Goal: Transaction & Acquisition: Purchase product/service

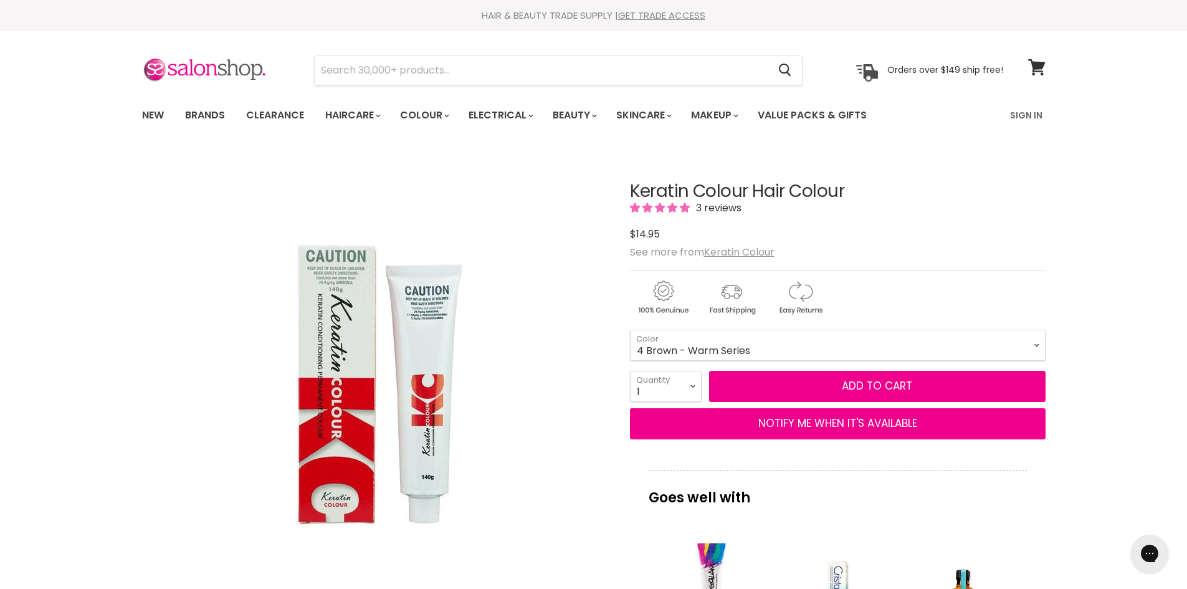
click at [630, 330] on select "1 Black - Warm Series 3 Dark Brown - Warm Series 4 Brown - Warm Series 5 Light …" at bounding box center [838, 345] width 416 height 31
select select "4.62 [PERSON_NAME] [PERSON_NAME] - [PERSON_NAME] Series"
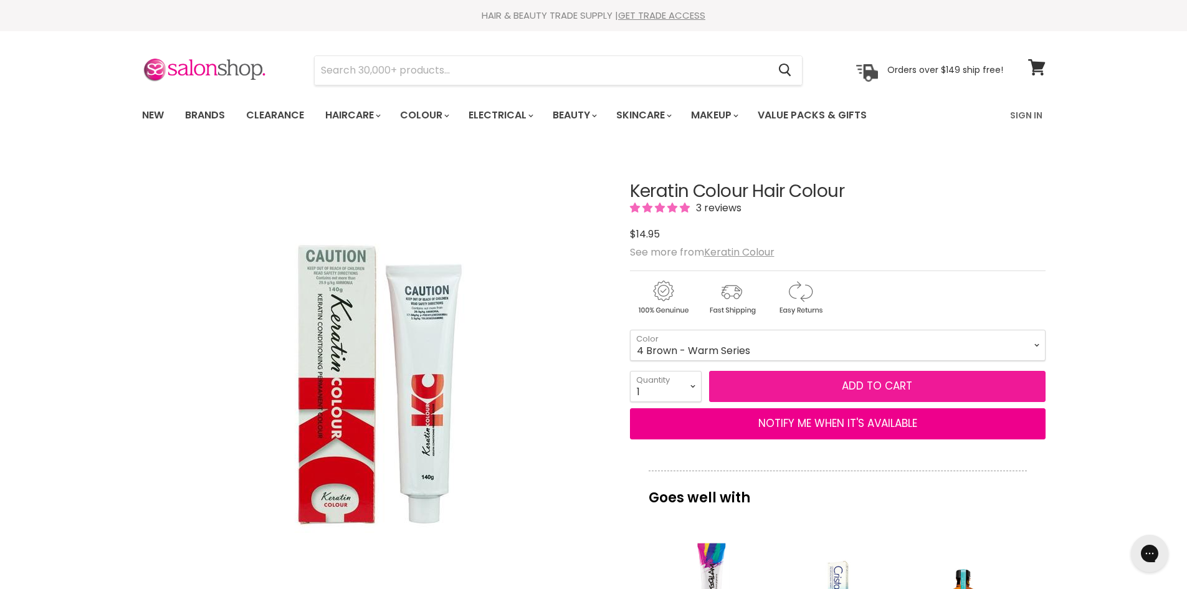
click at [820, 387] on button "Add to cart" at bounding box center [877, 386] width 336 height 31
click at [920, 380] on button "Add to cart" at bounding box center [877, 386] width 336 height 31
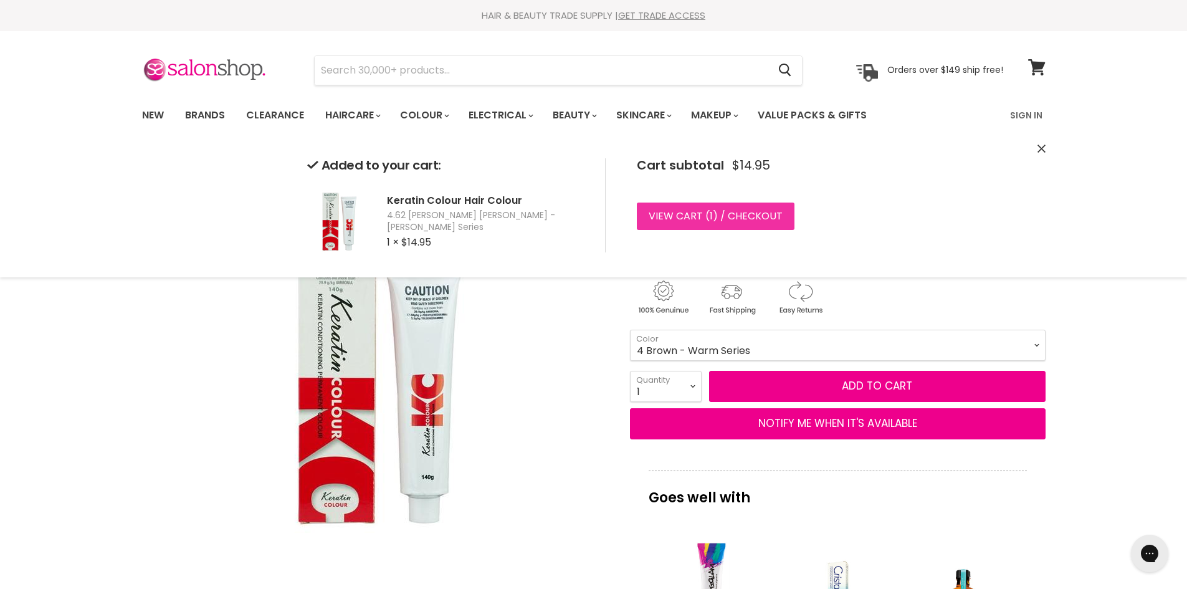
click at [733, 213] on link "View cart ( 1 ) / Checkout" at bounding box center [716, 215] width 158 height 27
